Goal: Navigation & Orientation: Understand site structure

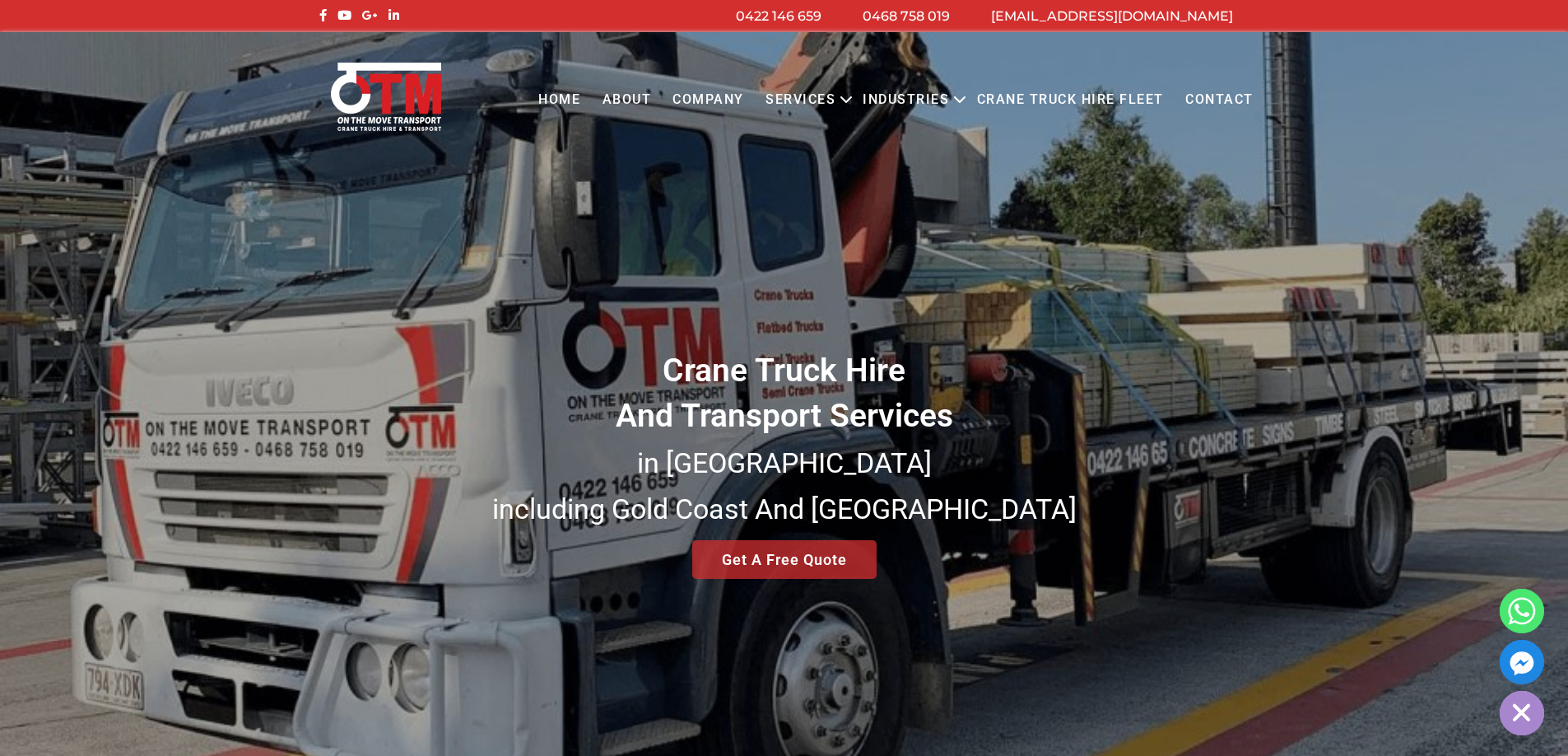
click at [633, 101] on link "About" at bounding box center [626, 99] width 71 height 45
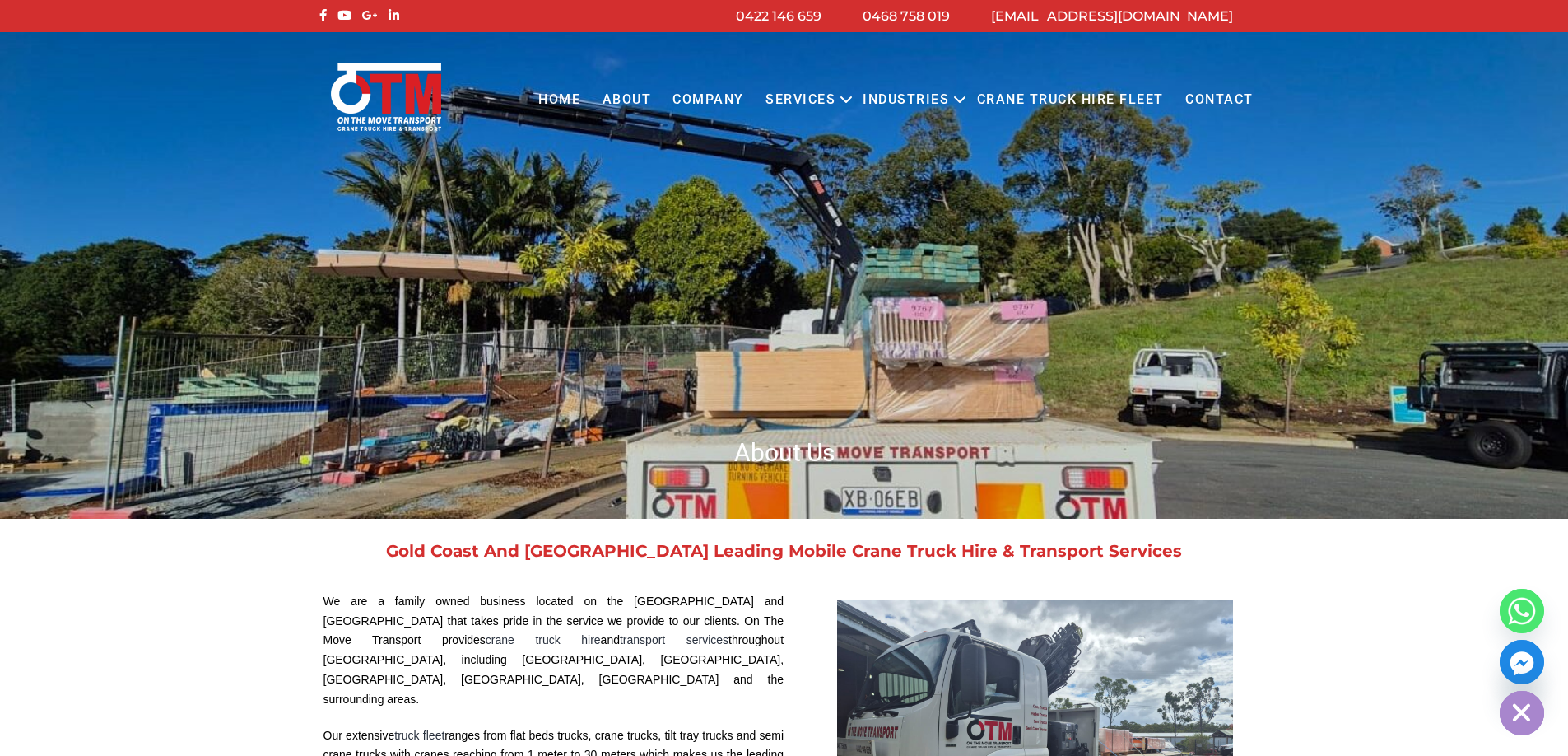
click at [697, 95] on link "COMPANY" at bounding box center [707, 99] width 93 height 45
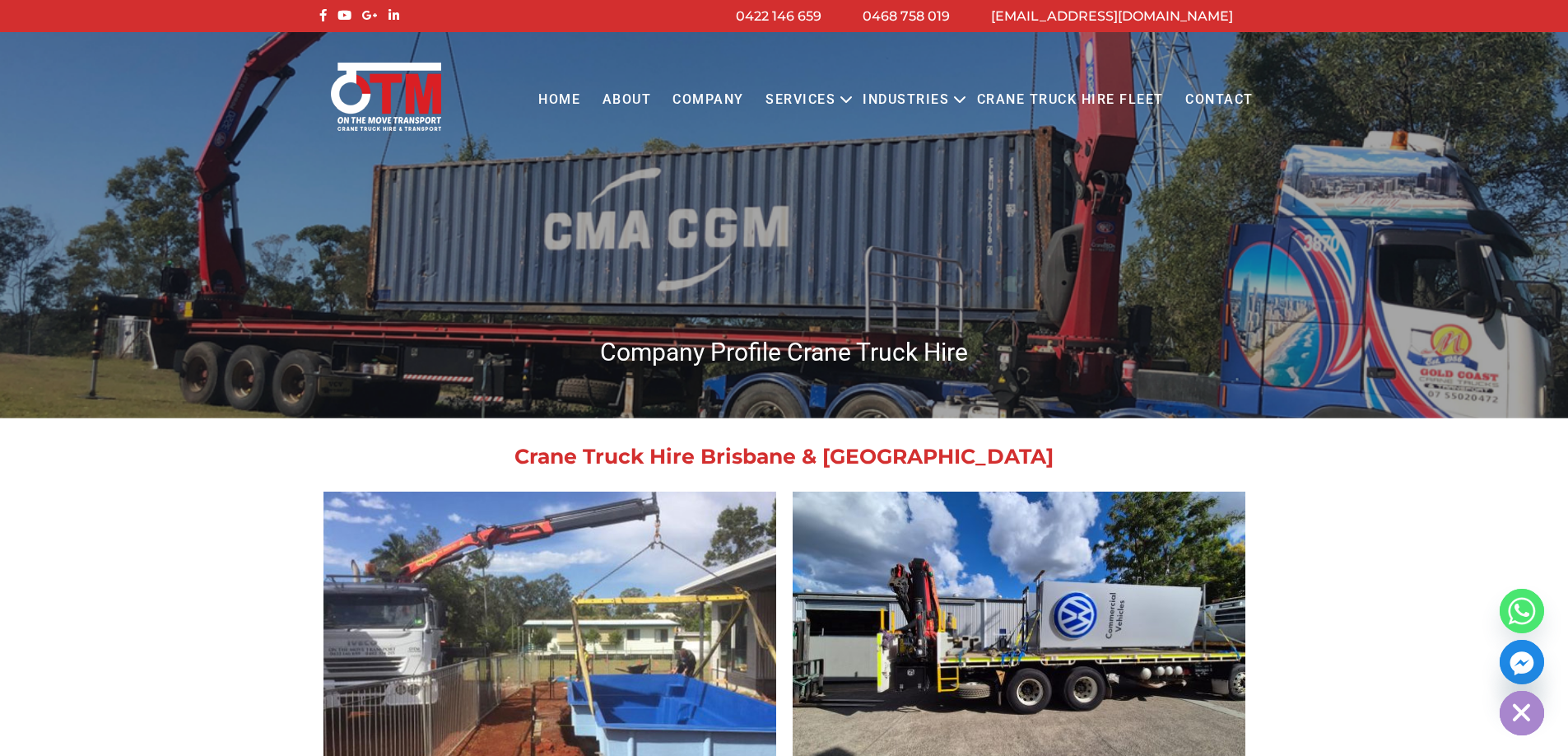
click at [1073, 96] on link "Crane Truck Hire Fleet" at bounding box center [1069, 99] width 208 height 45
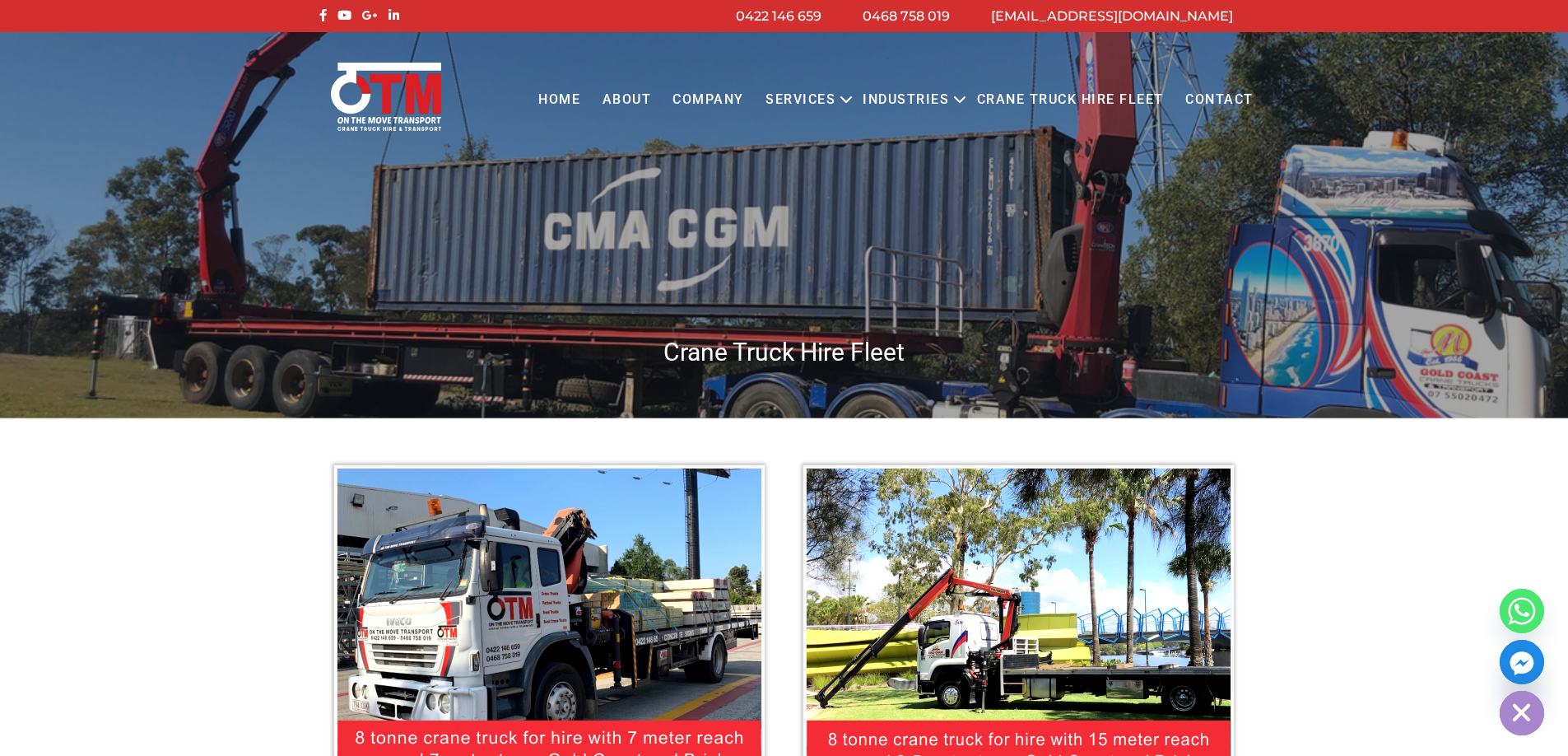
click at [626, 93] on link "About" at bounding box center [626, 99] width 71 height 45
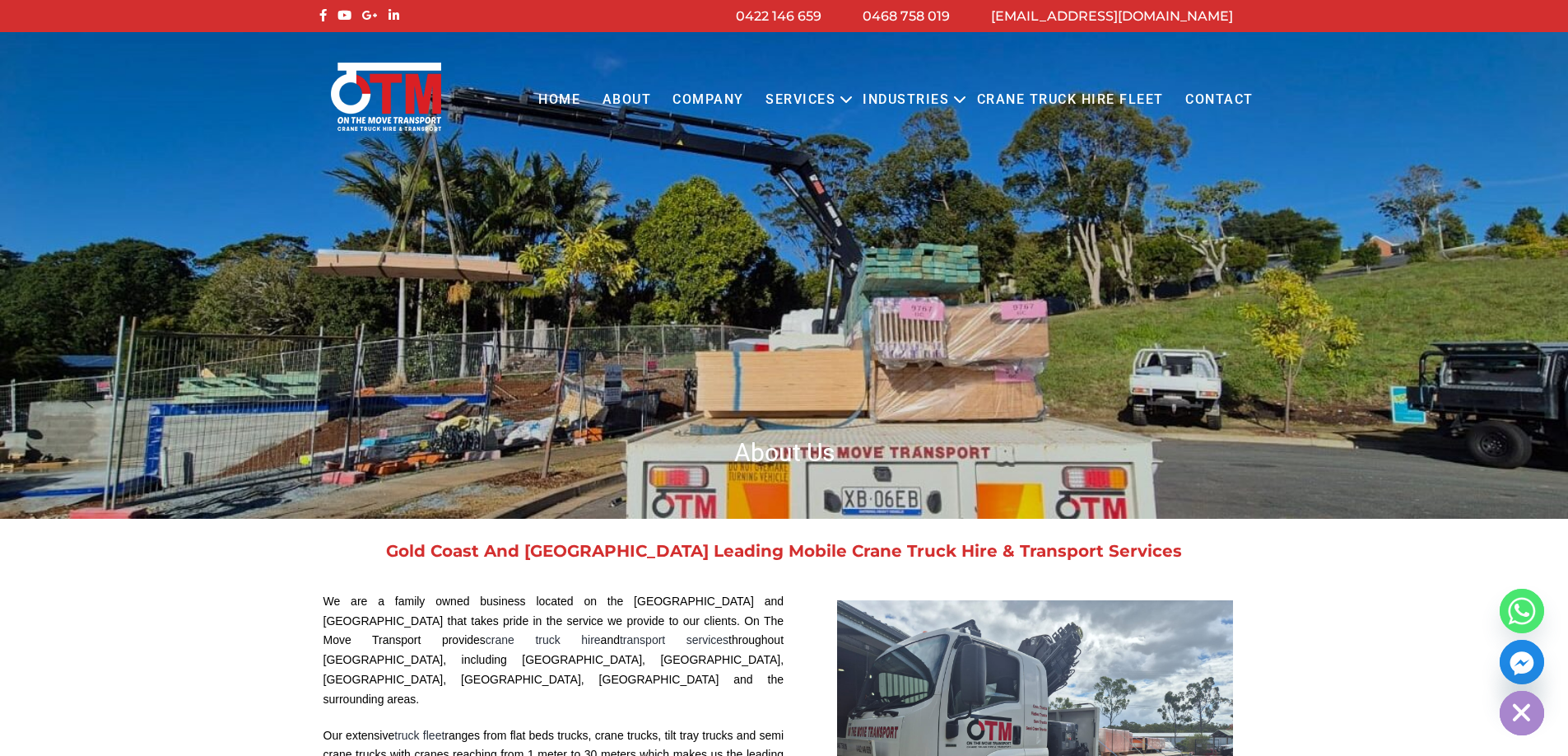
click at [711, 98] on link "COMPANY" at bounding box center [707, 99] width 93 height 45
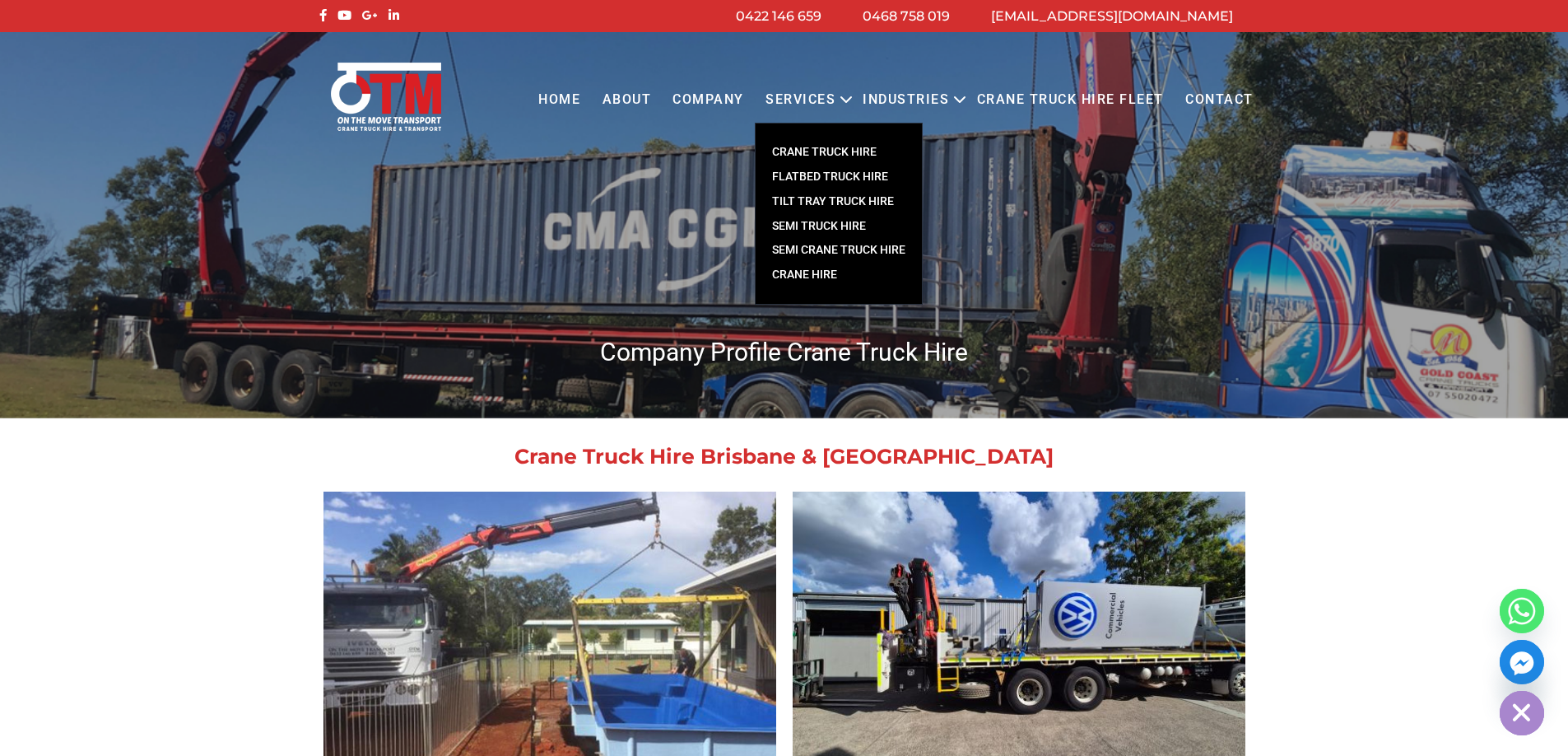
click at [790, 92] on link "Services" at bounding box center [800, 99] width 91 height 45
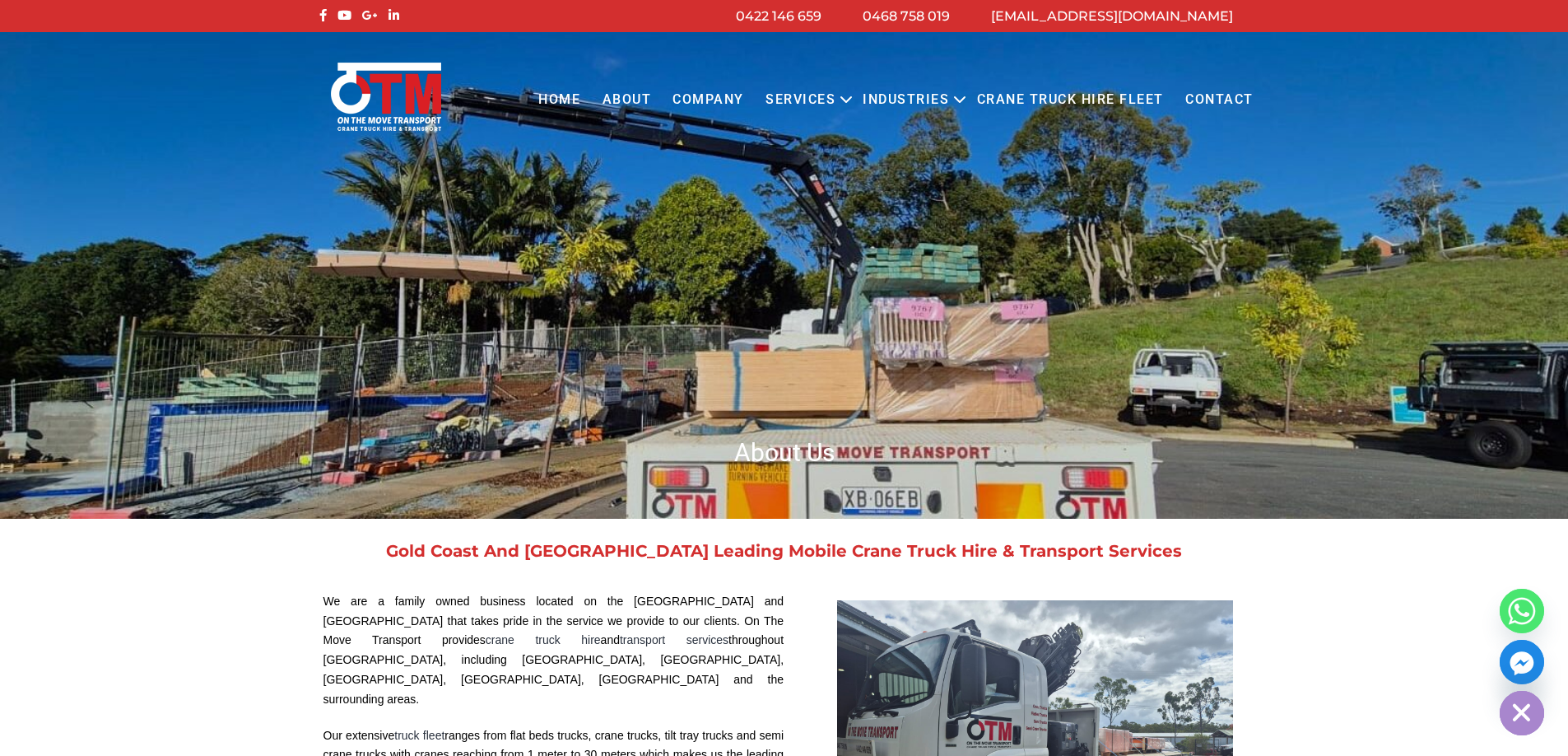
click at [574, 94] on link "Home" at bounding box center [559, 99] width 64 height 45
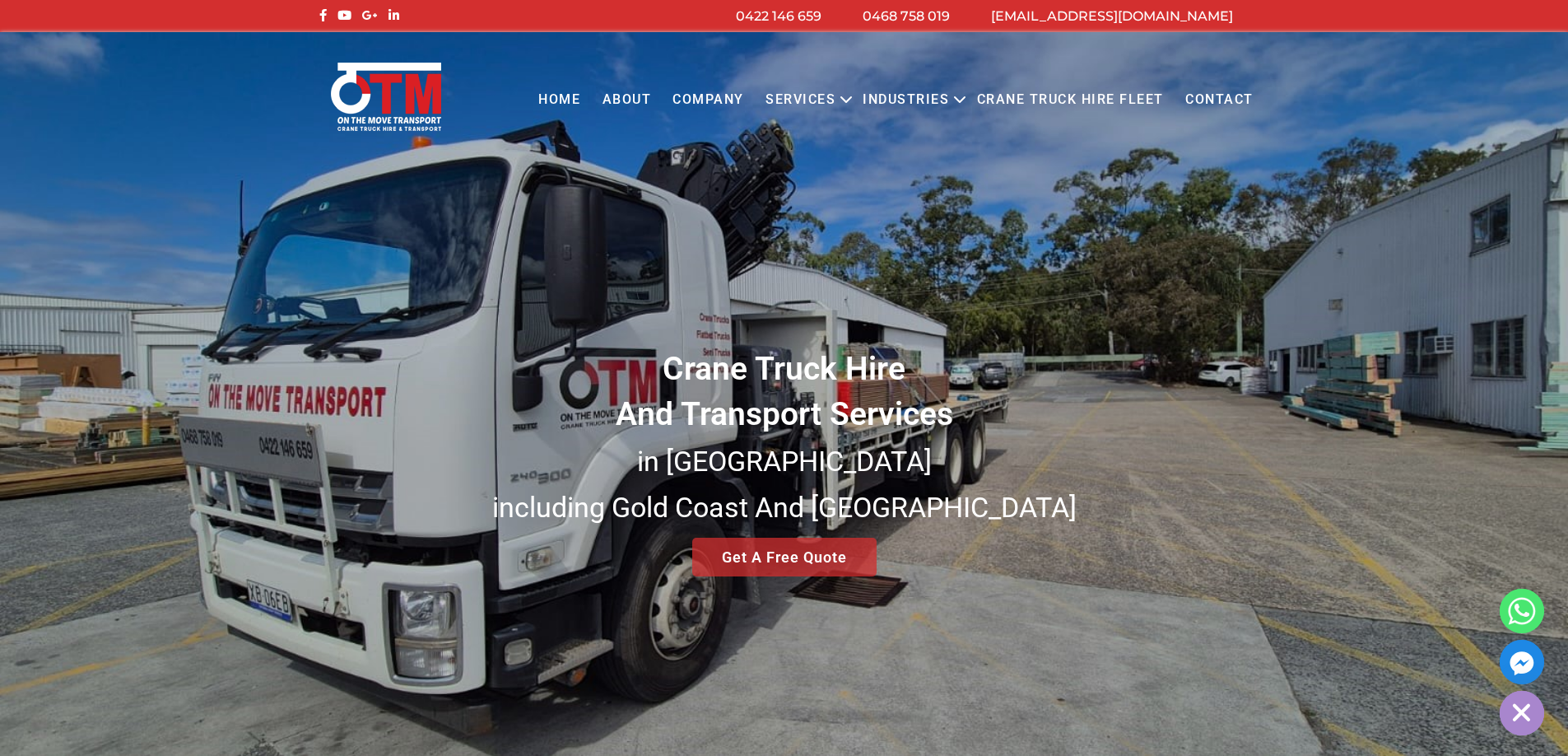
click at [636, 98] on link "About" at bounding box center [626, 99] width 71 height 45
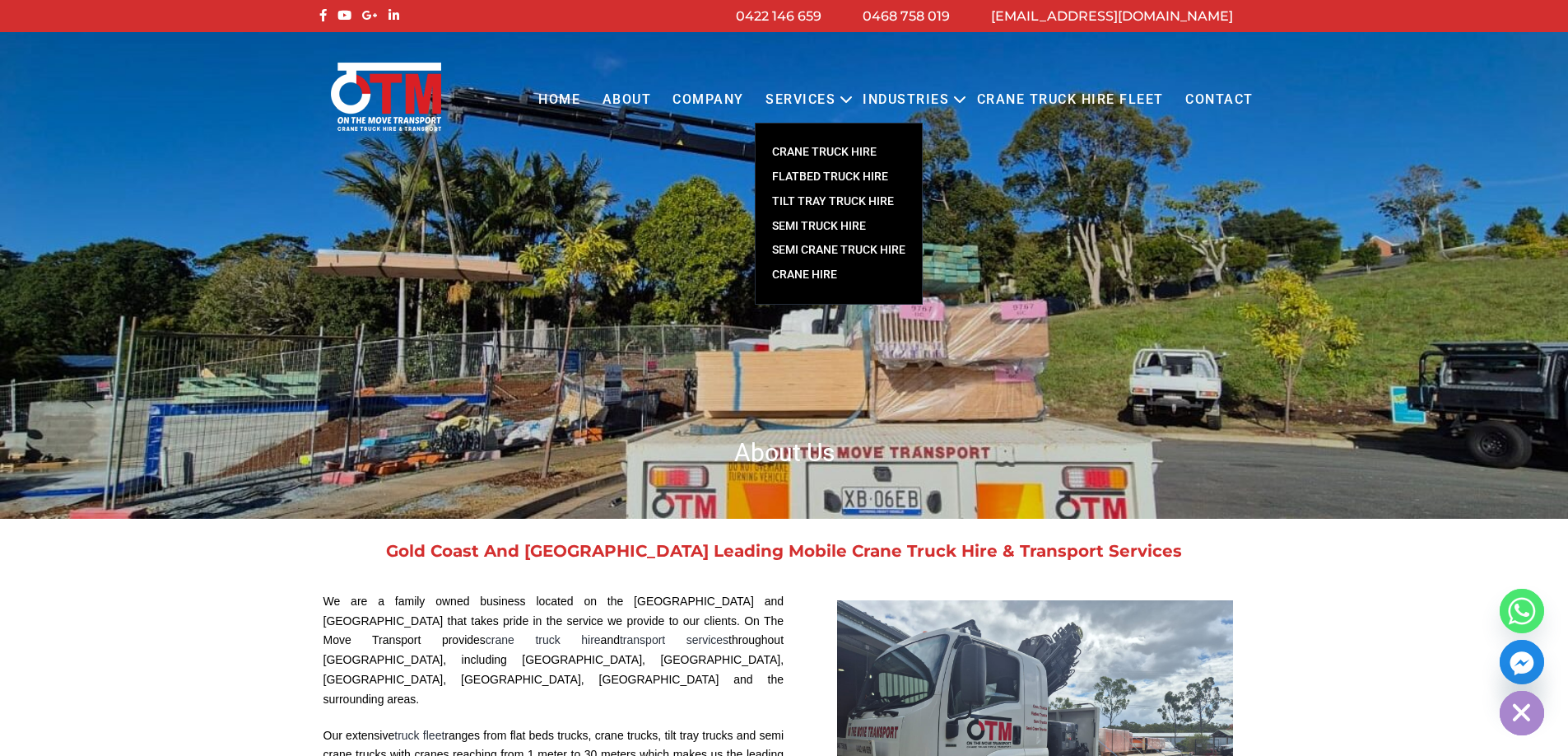
click at [837, 151] on link "CRANE TRUCK HIRE" at bounding box center [839, 152] width 167 height 25
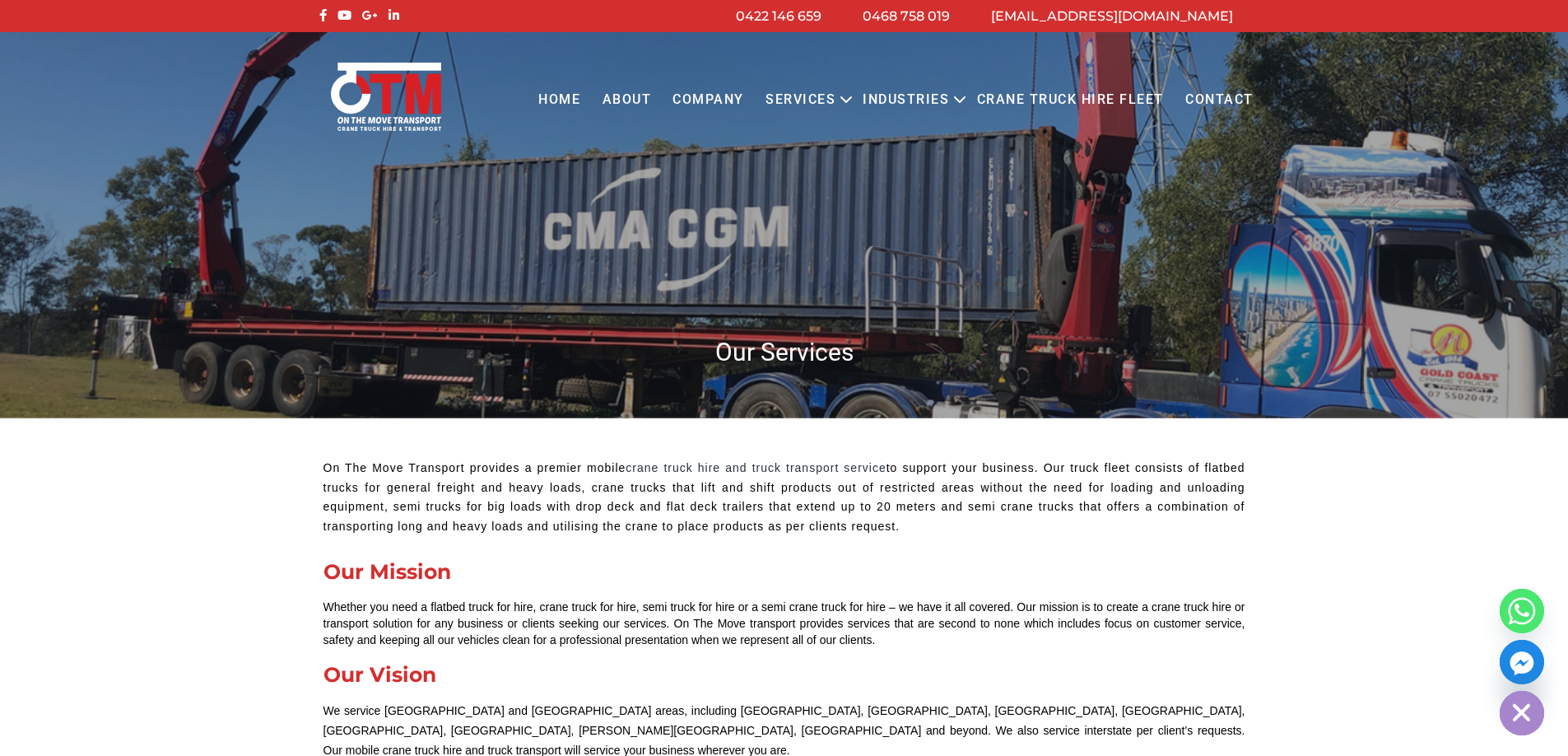
click at [1076, 95] on link "Crane Truck Hire Fleet" at bounding box center [1069, 99] width 208 height 45
